Goal: Information Seeking & Learning: Learn about a topic

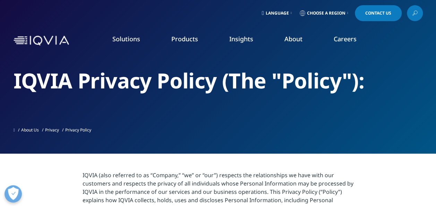
click at [289, 40] on link "About" at bounding box center [294, 39] width 18 height 8
click at [297, 39] on link "About" at bounding box center [294, 39] width 18 height 8
click at [293, 38] on link "About" at bounding box center [294, 39] width 18 height 8
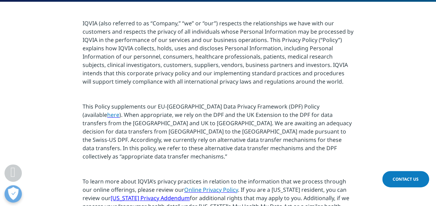
scroll to position [174, 0]
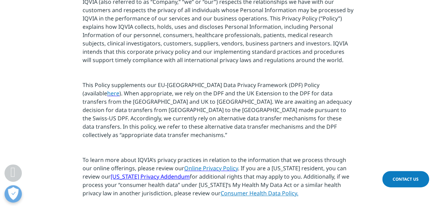
click at [264, 85] on span "This Policy supplements our EU-[GEOGRAPHIC_DATA] Data Privacy Framework (DPF) P…" at bounding box center [201, 89] width 237 height 16
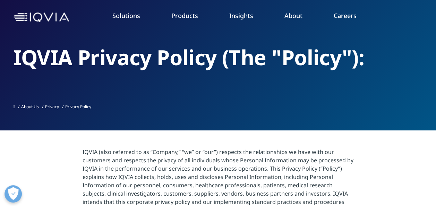
scroll to position [0, 0]
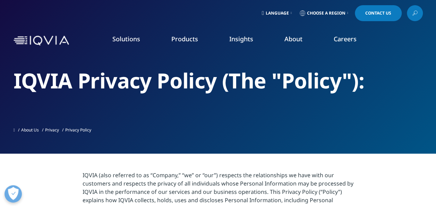
click at [31, 128] on link "About Us" at bounding box center [30, 130] width 18 height 6
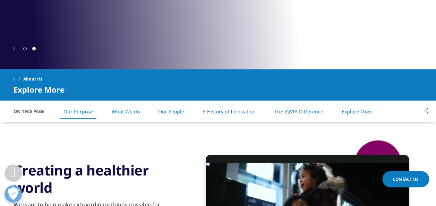
click at [128, 115] on link "What We do" at bounding box center [125, 111] width 28 height 7
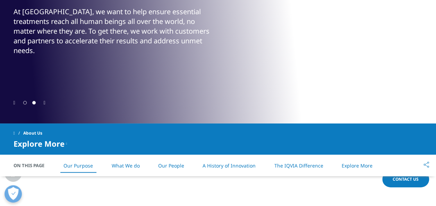
scroll to position [240, 0]
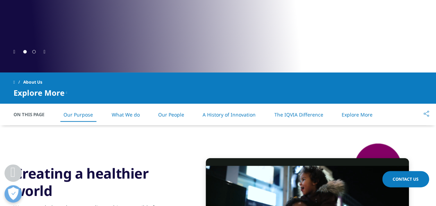
click at [130, 116] on link "What We do" at bounding box center [125, 114] width 28 height 7
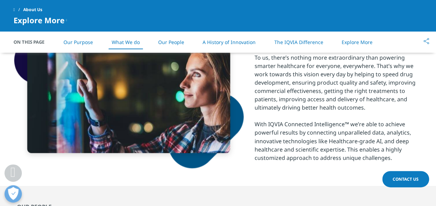
click at [169, 43] on link "Our People" at bounding box center [171, 42] width 26 height 7
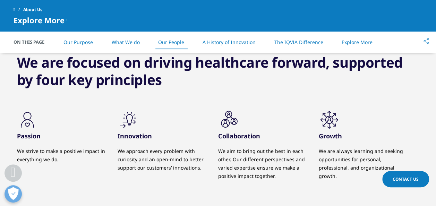
scroll to position [682, 0]
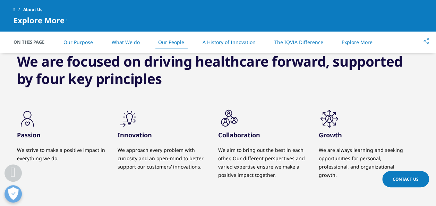
click at [212, 40] on link "A History of Innovation" at bounding box center [229, 42] width 53 height 7
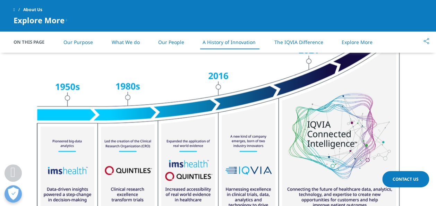
scroll to position [945, 0]
